Goal: Use online tool/utility: Utilize a website feature to perform a specific function

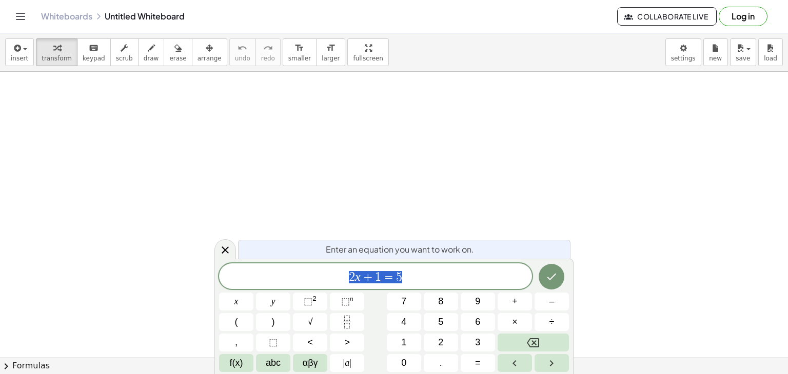
drag, startPoint x: 335, startPoint y: 126, endPoint x: 368, endPoint y: 161, distance: 47.5
drag, startPoint x: 368, startPoint y: 161, endPoint x: 480, endPoint y: 159, distance: 112.3
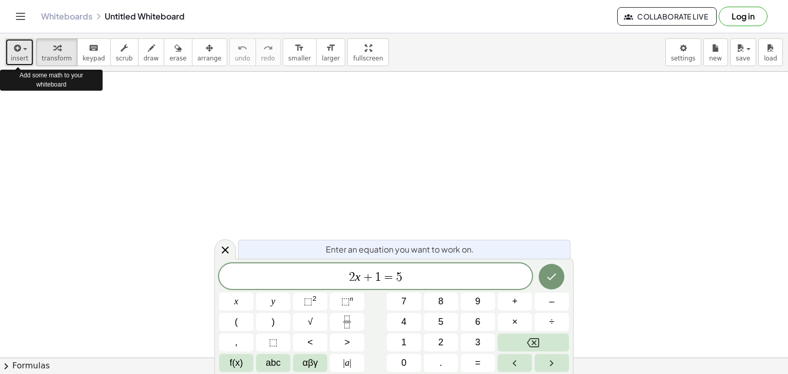
click at [19, 58] on span "insert" at bounding box center [19, 58] width 17 height 7
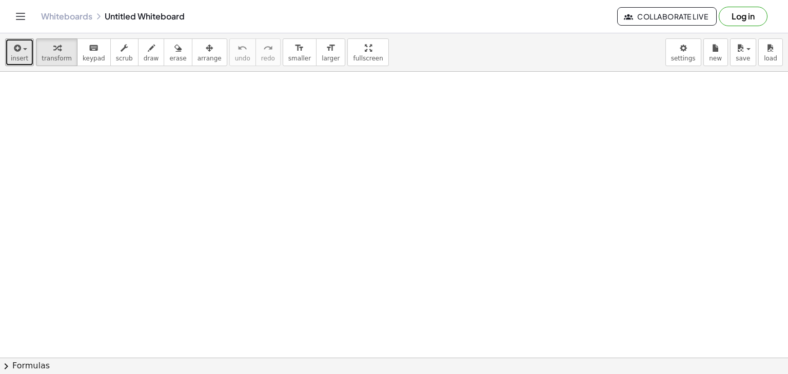
scroll to position [113, 0]
drag, startPoint x: 361, startPoint y: 158, endPoint x: 412, endPoint y: 142, distance: 52.9
click at [412, 142] on div at bounding box center [394, 278] width 788 height 639
drag, startPoint x: 405, startPoint y: 142, endPoint x: 431, endPoint y: 147, distance: 26.6
click at [431, 147] on div at bounding box center [394, 278] width 788 height 639
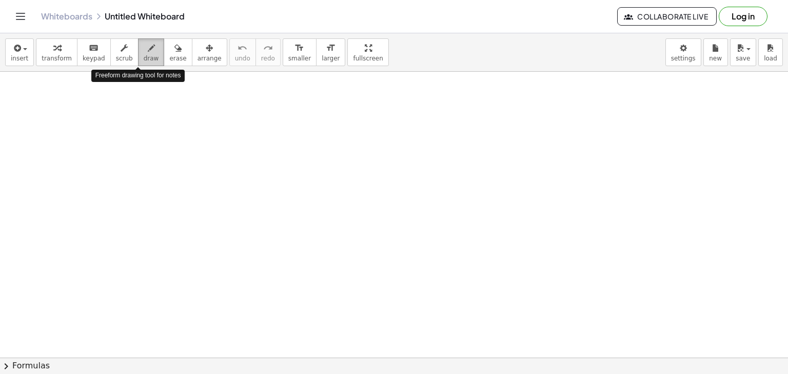
click at [144, 56] on span "draw" at bounding box center [151, 58] width 15 height 7
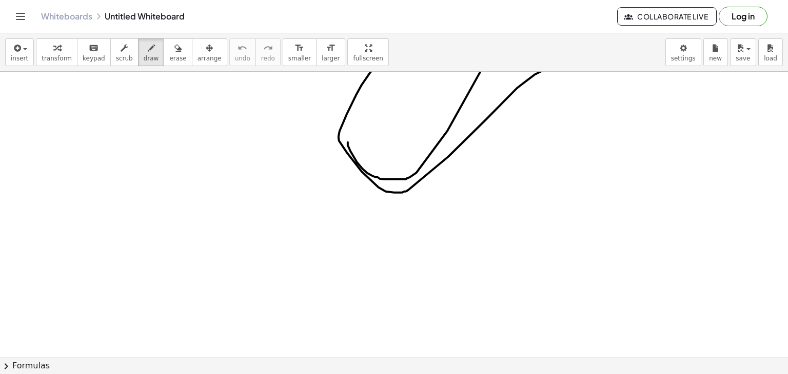
drag, startPoint x: 348, startPoint y: 142, endPoint x: 360, endPoint y: 96, distance: 47.9
drag, startPoint x: 234, startPoint y: 107, endPoint x: 167, endPoint y: 57, distance: 83.3
click at [167, 57] on div "insert select one: Math Expression Function Text Youtube Video Graphing Geometr…" at bounding box center [394, 203] width 788 height 341
click at [169, 57] on span "erase" at bounding box center [177, 58] width 17 height 7
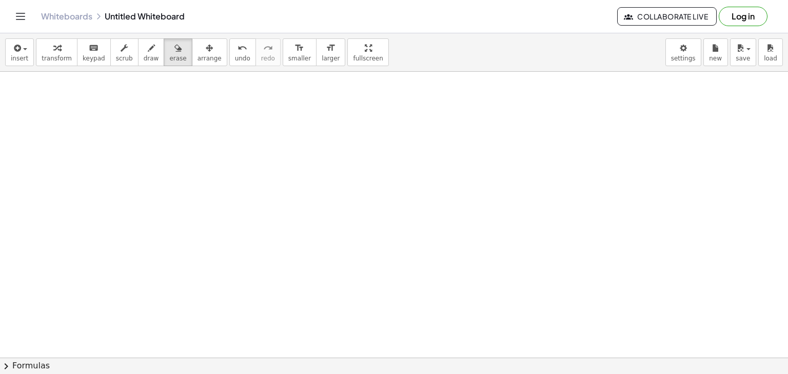
drag, startPoint x: 343, startPoint y: 111, endPoint x: 293, endPoint y: 107, distance: 49.9
click at [144, 59] on span "draw" at bounding box center [151, 58] width 15 height 7
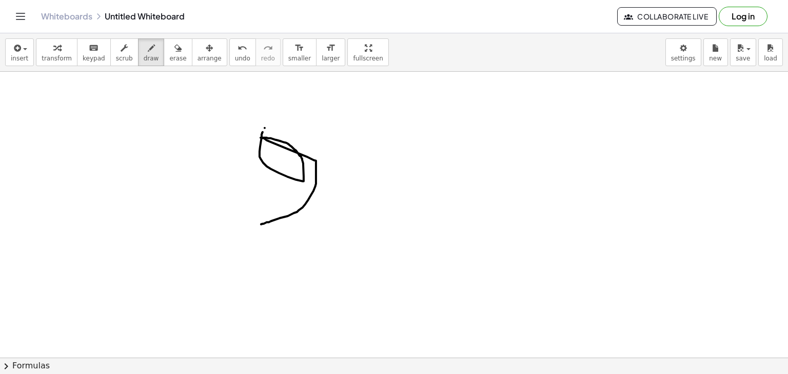
drag, startPoint x: 263, startPoint y: 132, endPoint x: 260, endPoint y: 224, distance: 92.3
drag, startPoint x: 333, startPoint y: 139, endPoint x: 338, endPoint y: 223, distance: 83.8
drag, startPoint x: 428, startPoint y: 219, endPoint x: 421, endPoint y: 227, distance: 10.6
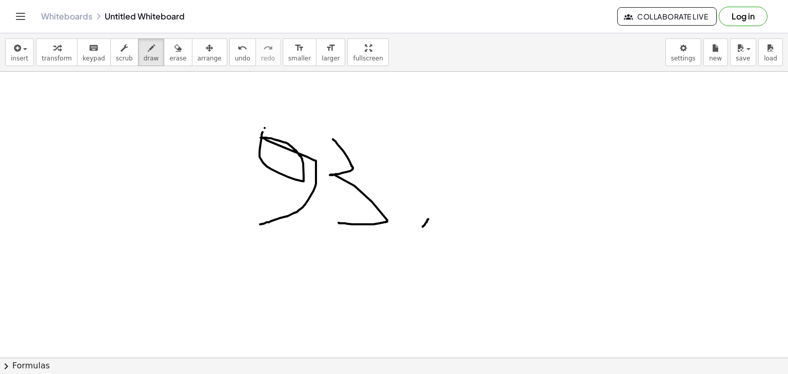
drag, startPoint x: 488, startPoint y: 105, endPoint x: 478, endPoint y: 147, distance: 42.5
drag, startPoint x: 521, startPoint y: 104, endPoint x: 544, endPoint y: 137, distance: 41.0
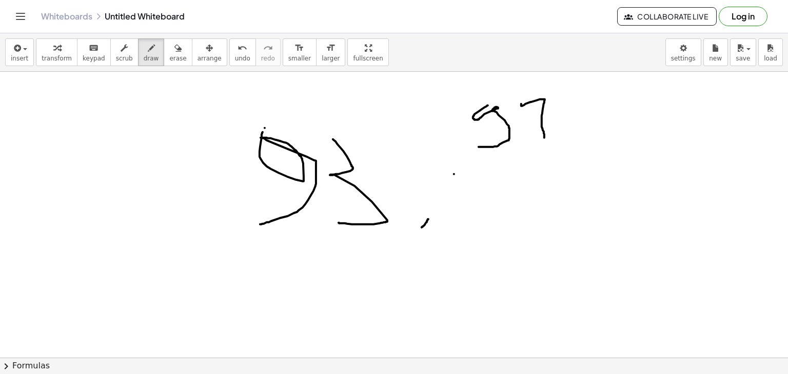
drag, startPoint x: 463, startPoint y: 172, endPoint x: 482, endPoint y: 170, distance: 19.0
drag, startPoint x: 498, startPoint y: 164, endPoint x: 511, endPoint y: 198, distance: 37.0
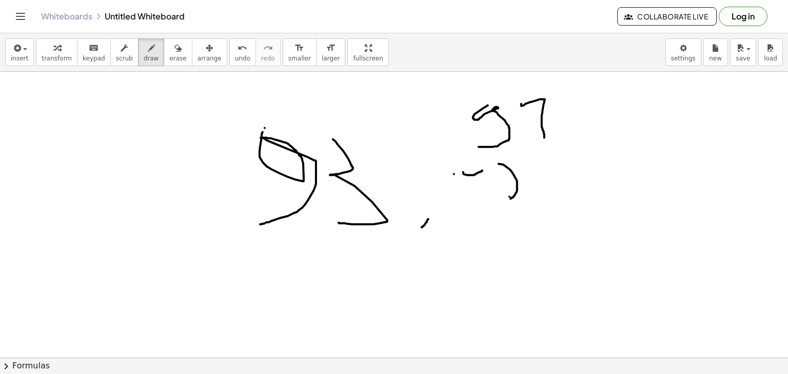
drag, startPoint x: 509, startPoint y: 196, endPoint x: 528, endPoint y: 197, distance: 19.5
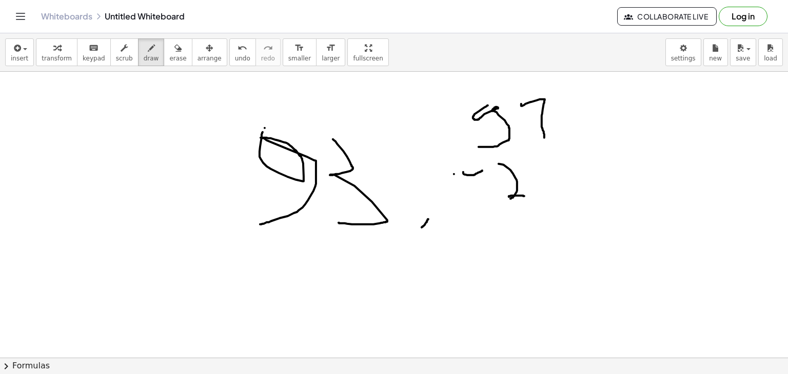
drag, startPoint x: 558, startPoint y: 151, endPoint x: 546, endPoint y: 196, distance: 47.3
drag, startPoint x: 498, startPoint y: 225, endPoint x: 598, endPoint y: 217, distance: 100.8
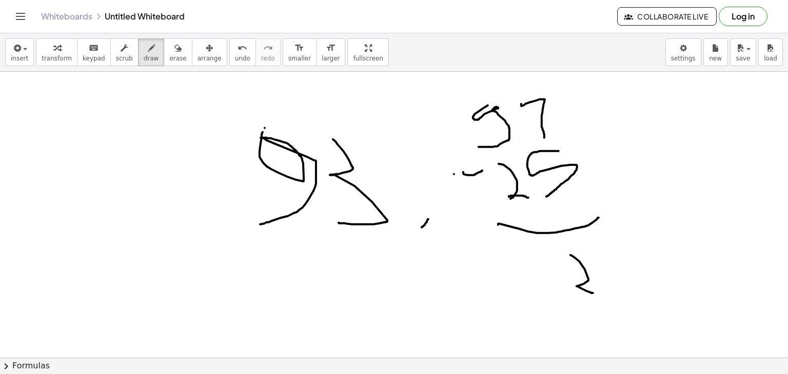
drag, startPoint x: 570, startPoint y: 255, endPoint x: 597, endPoint y: 293, distance: 46.7
drag, startPoint x: 512, startPoint y: 249, endPoint x: 541, endPoint y: 290, distance: 50.4
click at [169, 46] on div "button" at bounding box center [177, 48] width 17 height 12
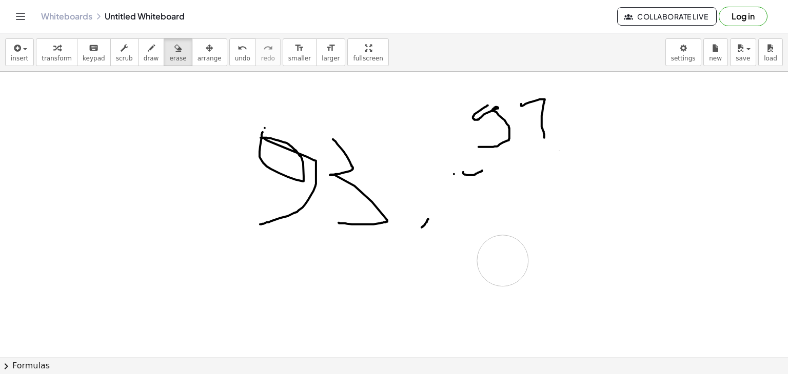
drag, startPoint x: 541, startPoint y: 169, endPoint x: 490, endPoint y: 255, distance: 100.2
drag, startPoint x: 486, startPoint y: 163, endPoint x: 506, endPoint y: 171, distance: 21.6
